Goal: Information Seeking & Learning: Find specific fact

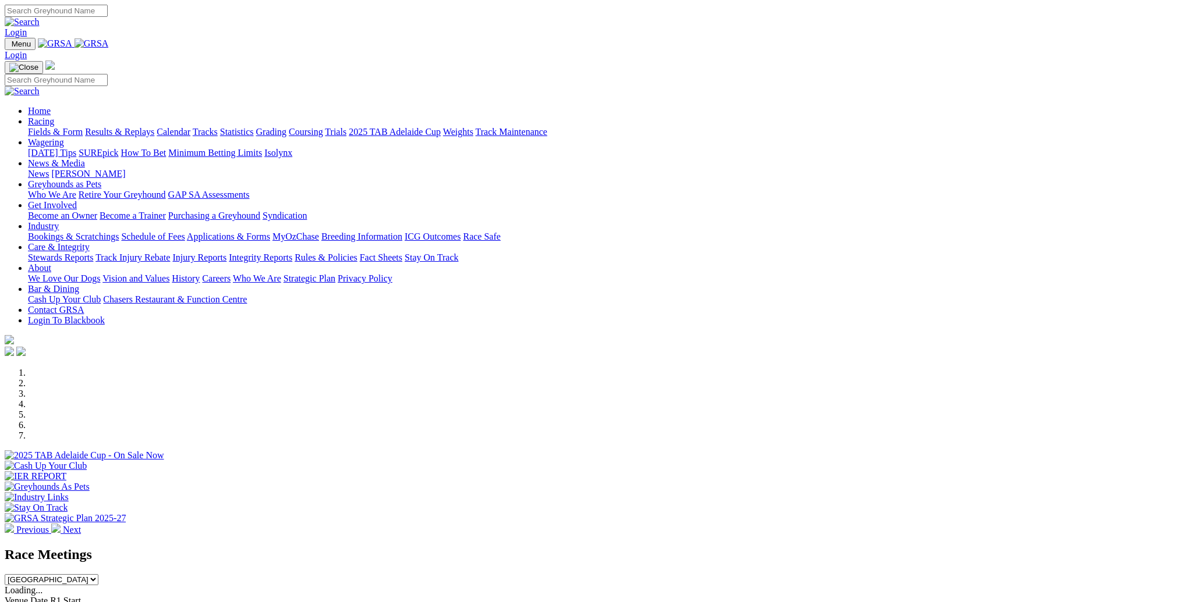
click at [108, 12] on input "Search" at bounding box center [56, 11] width 103 height 12
type input "pin up"
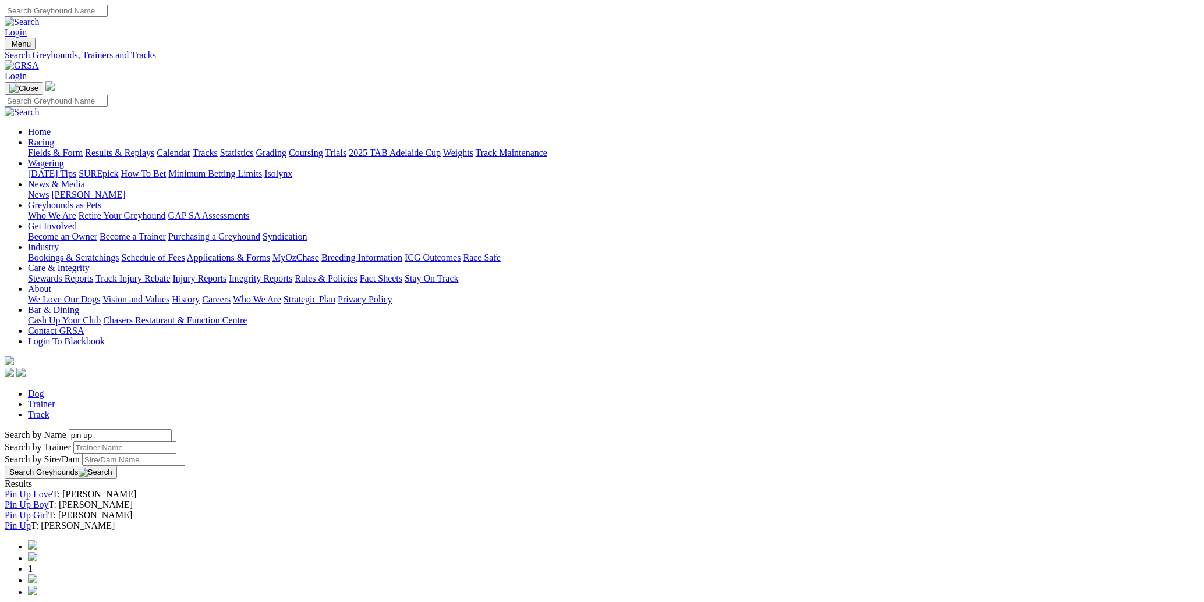
click at [31, 521] on link "Pin Up" at bounding box center [18, 526] width 26 height 10
